Goal: Communication & Community: Ask a question

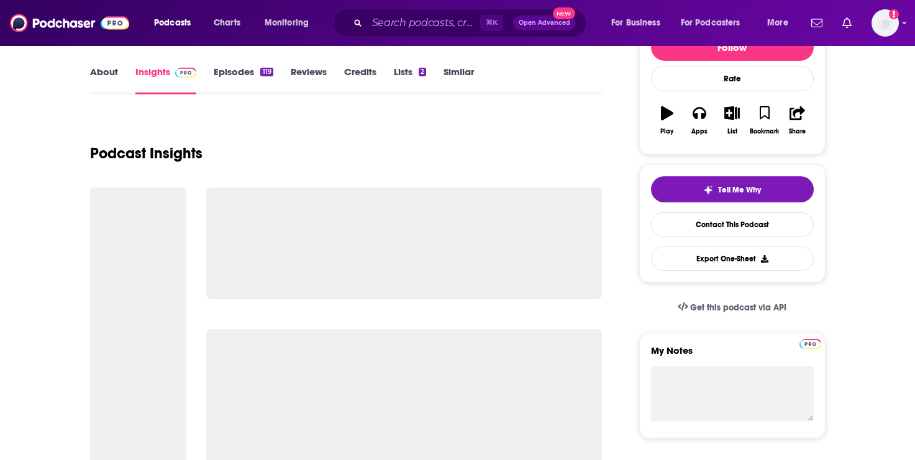
scroll to position [147, 0]
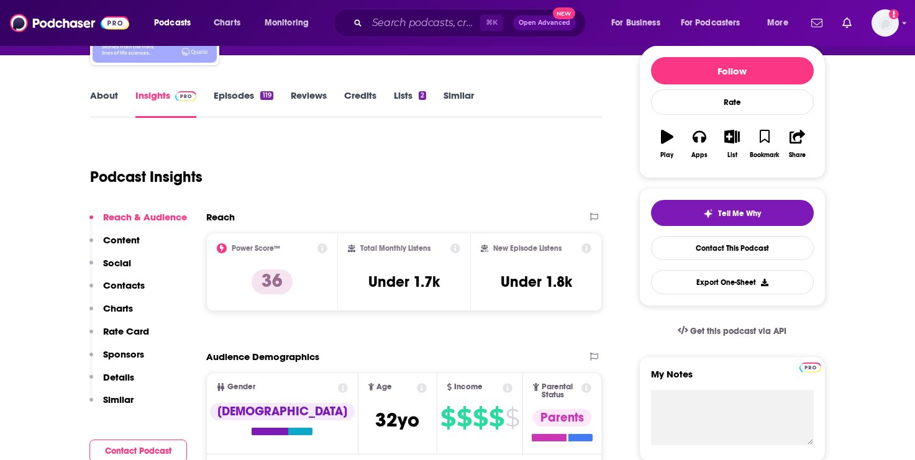
click at [135, 286] on p "Contacts" at bounding box center [124, 286] width 42 height 12
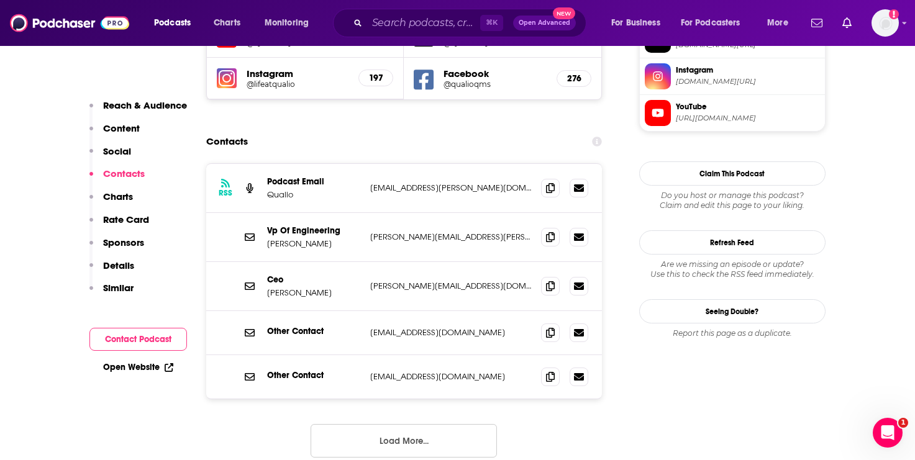
scroll to position [1159, 0]
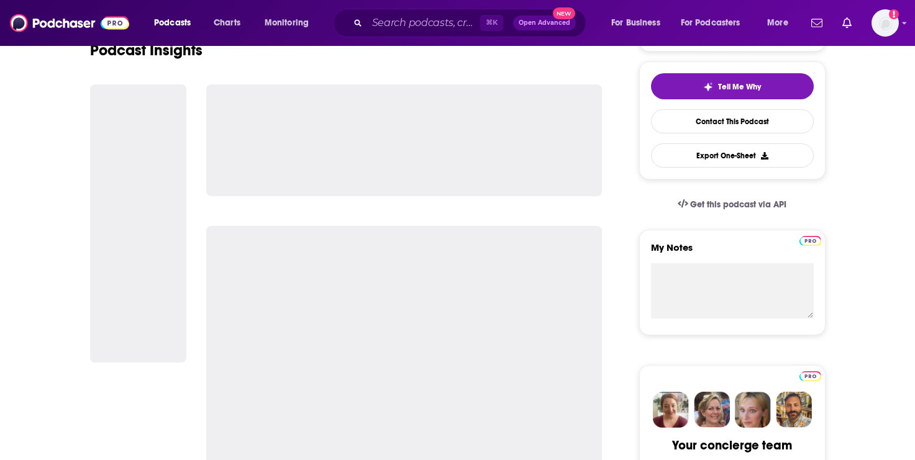
scroll to position [380, 0]
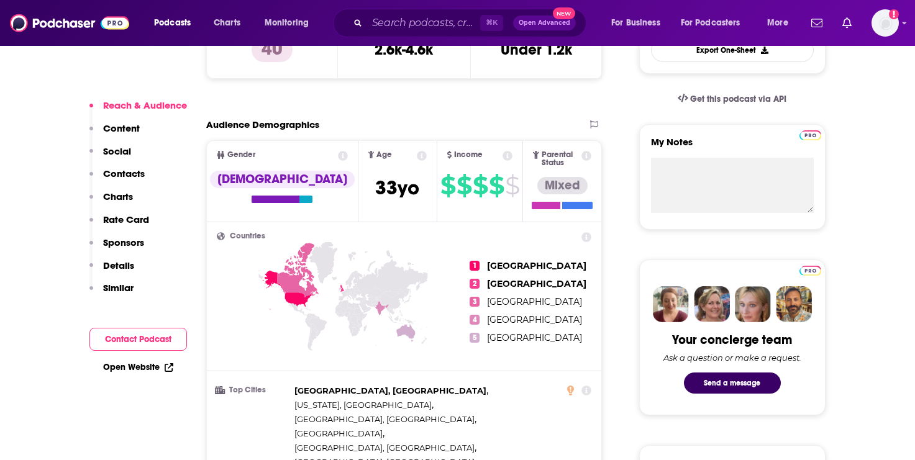
click at [128, 174] on p "Contacts" at bounding box center [124, 174] width 42 height 12
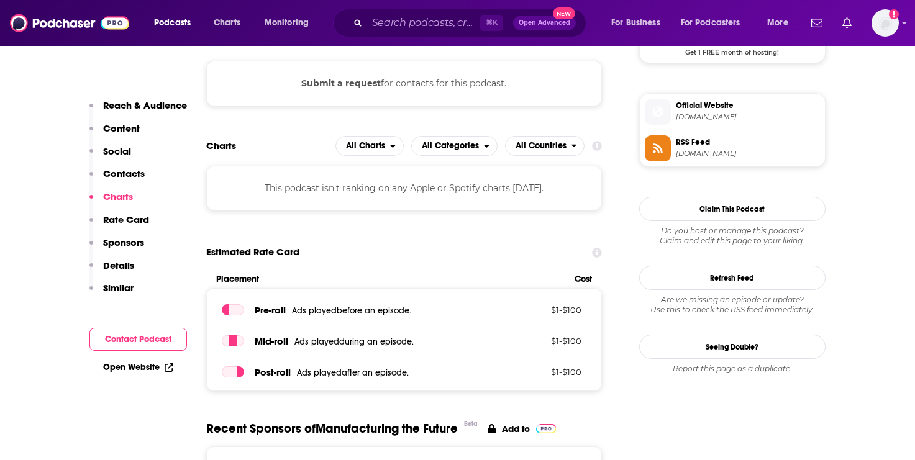
scroll to position [981, 0]
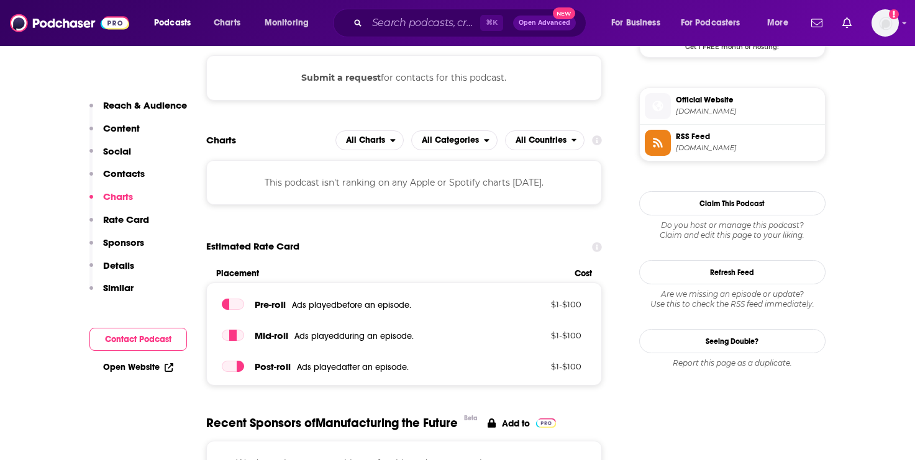
click at [368, 76] on button "Submit a request" at bounding box center [341, 78] width 80 height 14
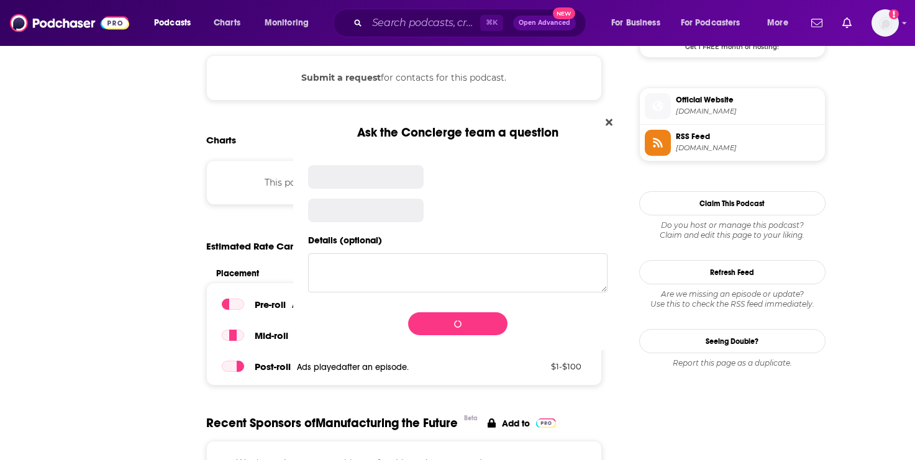
scroll to position [0, 0]
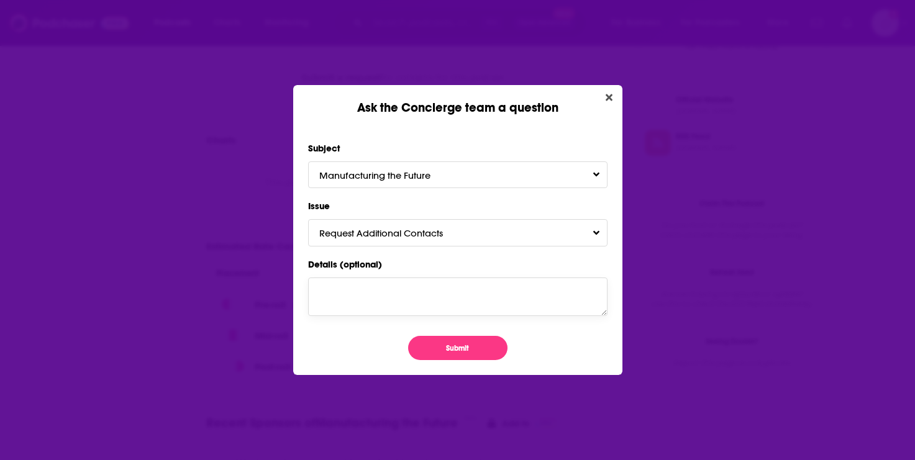
click at [422, 287] on textarea "Details (optional)" at bounding box center [457, 297] width 299 height 39
paste textarea "Hi [PERSON_NAME], Reshoring and foreign direct investment efforts fueled the cr…"
click at [363, 291] on textarea "Hi Kristof, Reshoring and foreign direct investment efforts fueled the creation…" at bounding box center [457, 297] width 299 height 39
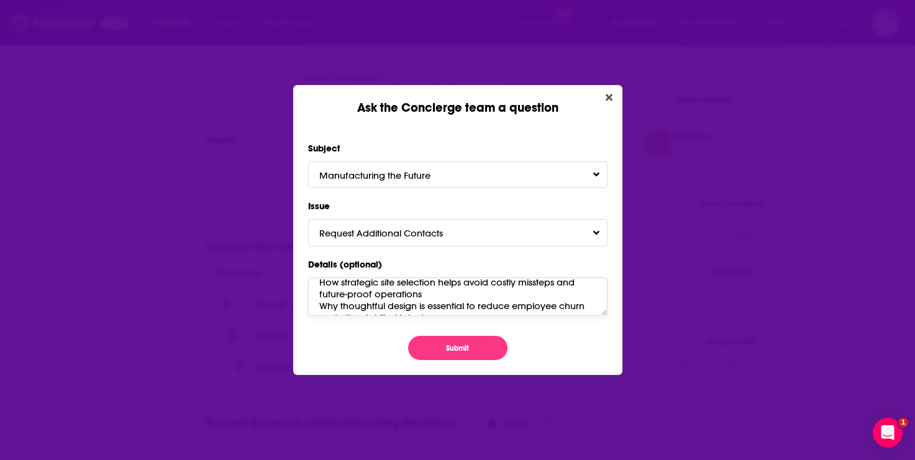
scroll to position [145, 0]
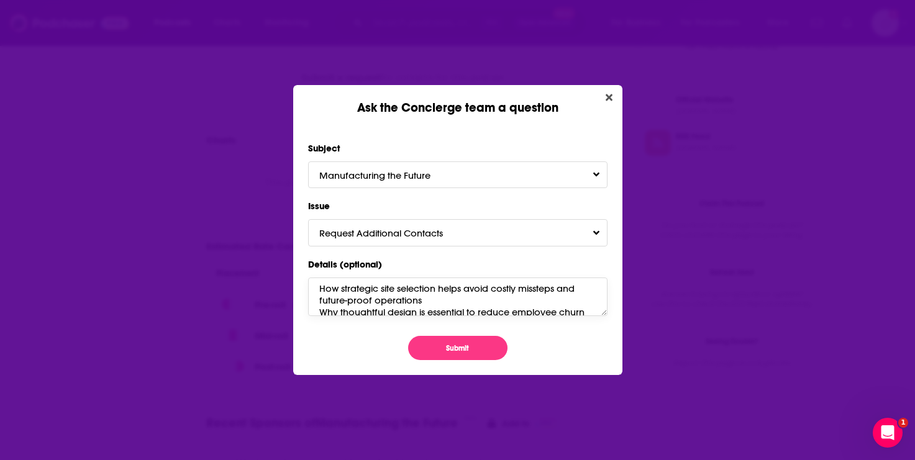
click at [319, 288] on textarea "Hi there, Reshoring and foreign direct investment efforts fueled the creation o…" at bounding box center [457, 297] width 299 height 39
click at [318, 309] on textarea "Hi there, Reshoring and foreign direct investment efforts fueled the creation o…" at bounding box center [457, 297] width 299 height 39
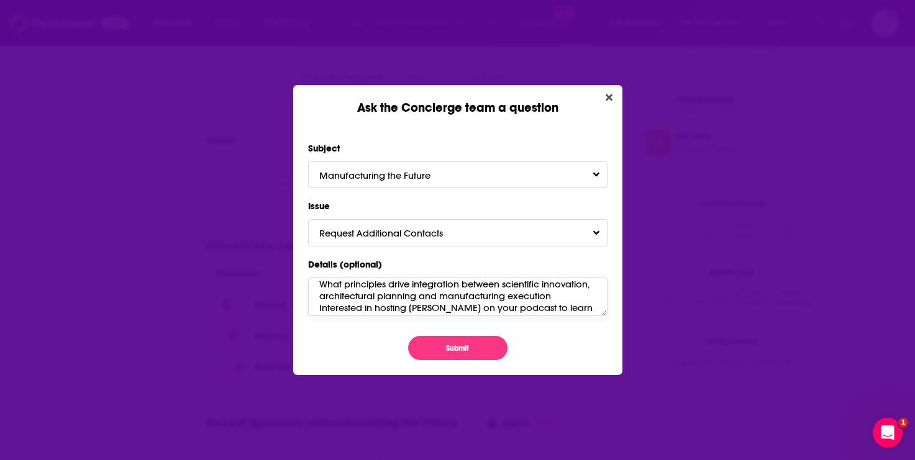
scroll to position [196, 0]
click at [314, 286] on textarea "Hi there, Reshoring and foreign direct investment efforts fueled the creation o…" at bounding box center [457, 297] width 299 height 39
click at [381, 284] on textarea "Hi there, Reshoring and foreign direct investment efforts fueled the creation o…" at bounding box center [457, 297] width 299 height 39
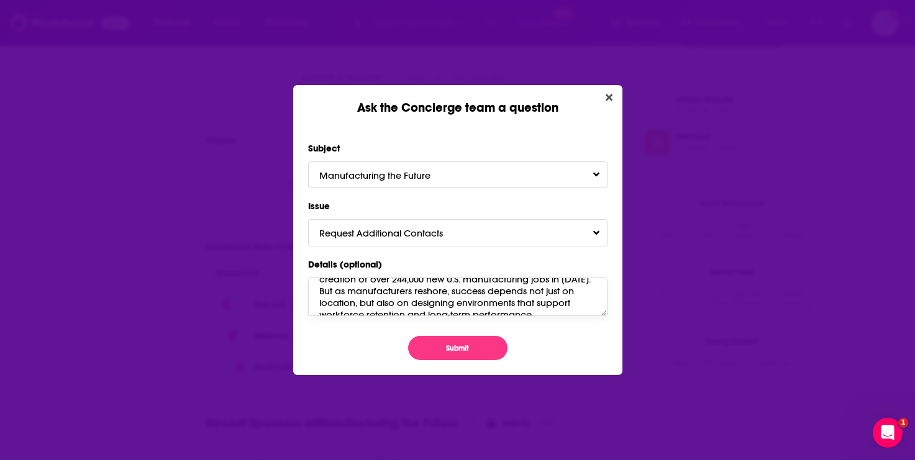
scroll to position [50, 0]
click at [320, 286] on textarea "Hi there, Reshoring and foreign direct investment efforts fueled the creation o…" at bounding box center [457, 297] width 299 height 39
type textarea "Hi there, Reshoring and foreign direct investment efforts fueled the creation o…"
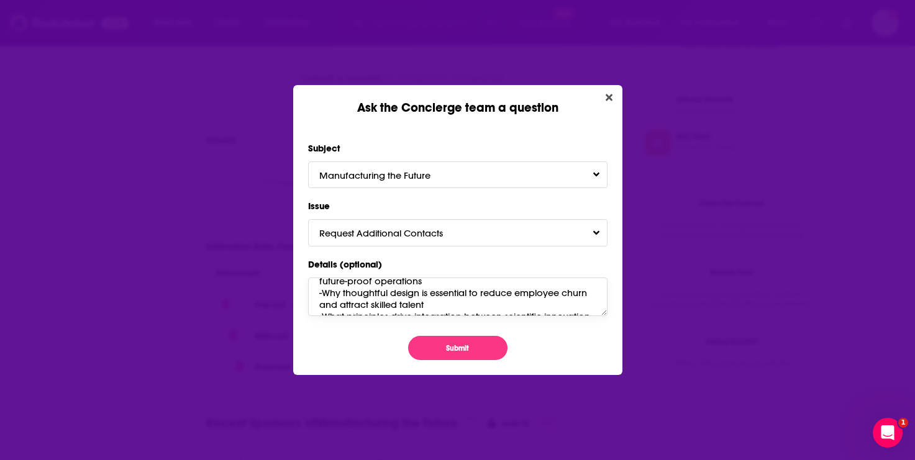
scroll to position [175, 0]
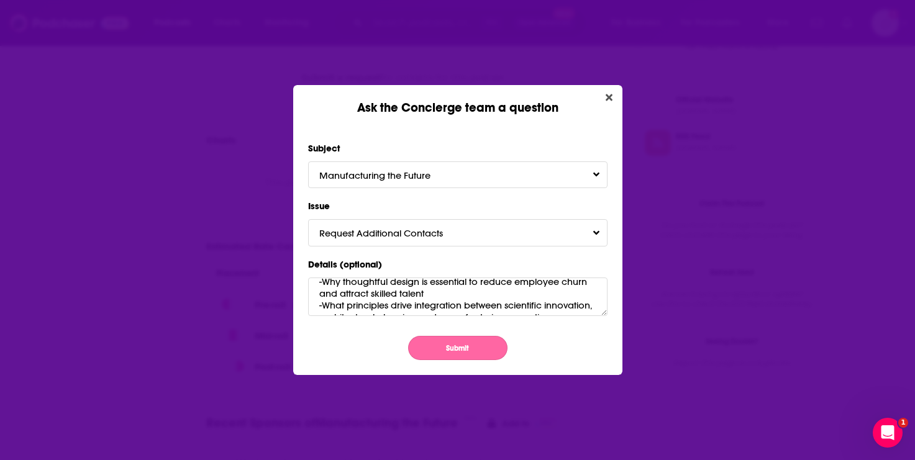
click at [443, 349] on button "Submit" at bounding box center [457, 348] width 99 height 24
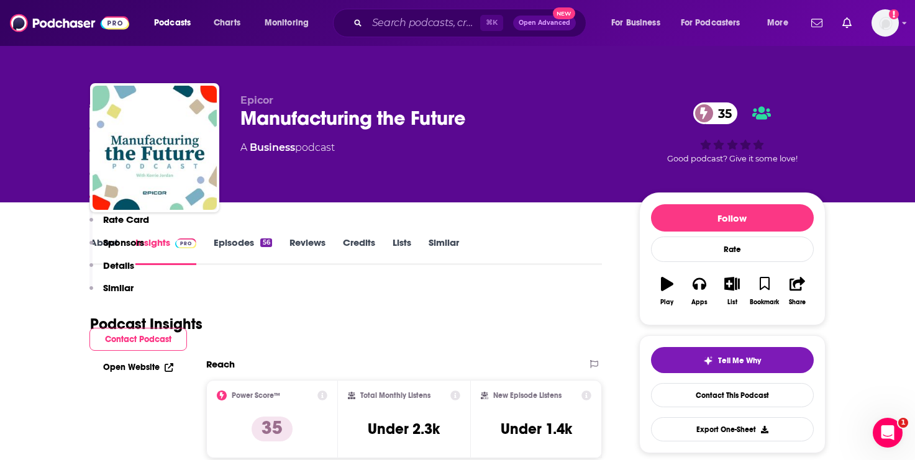
scroll to position [981, 0]
